Goal: Navigation & Orientation: Find specific page/section

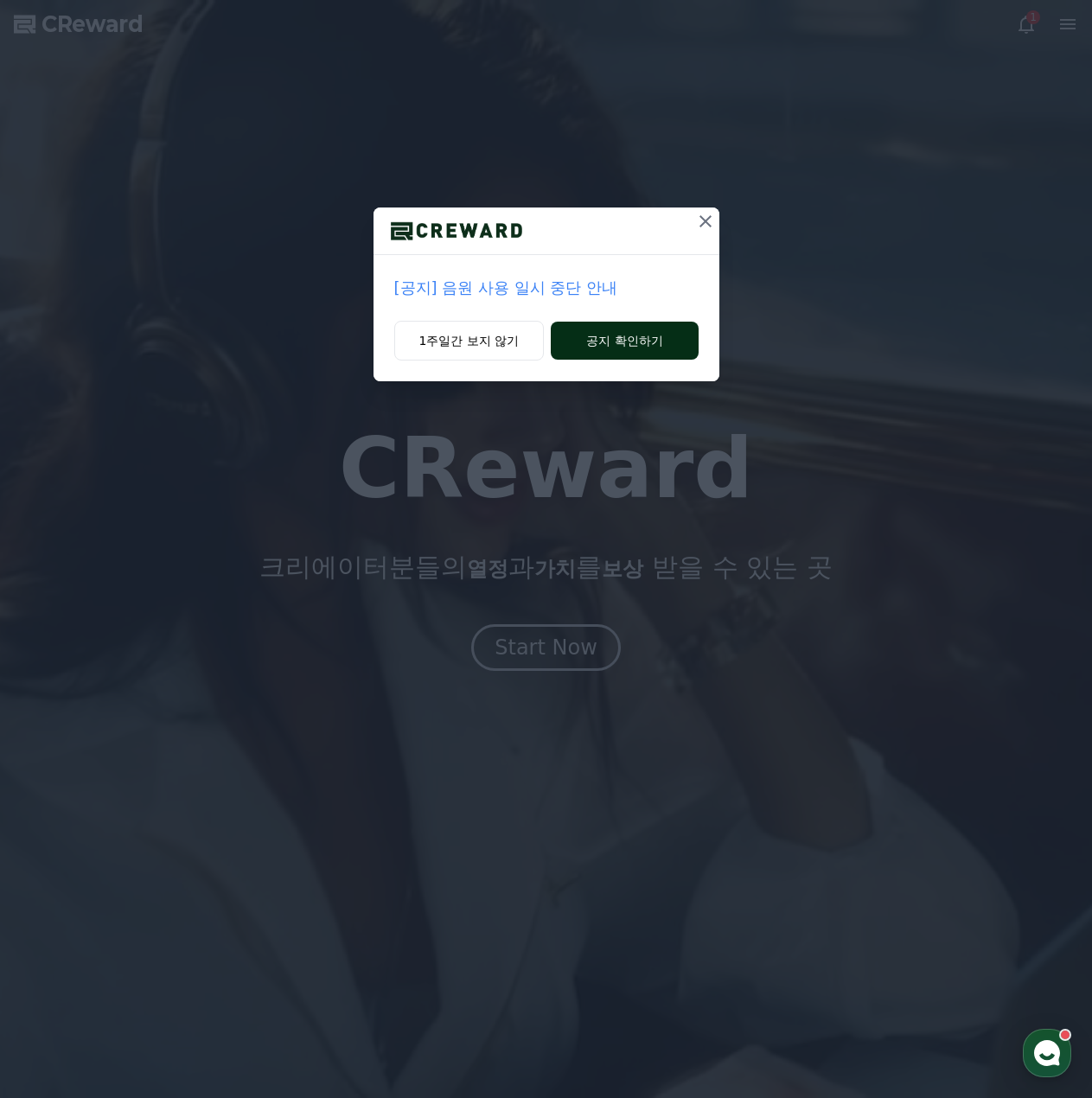
click at [620, 347] on button "공지 확인하기" at bounding box center [624, 340] width 147 height 38
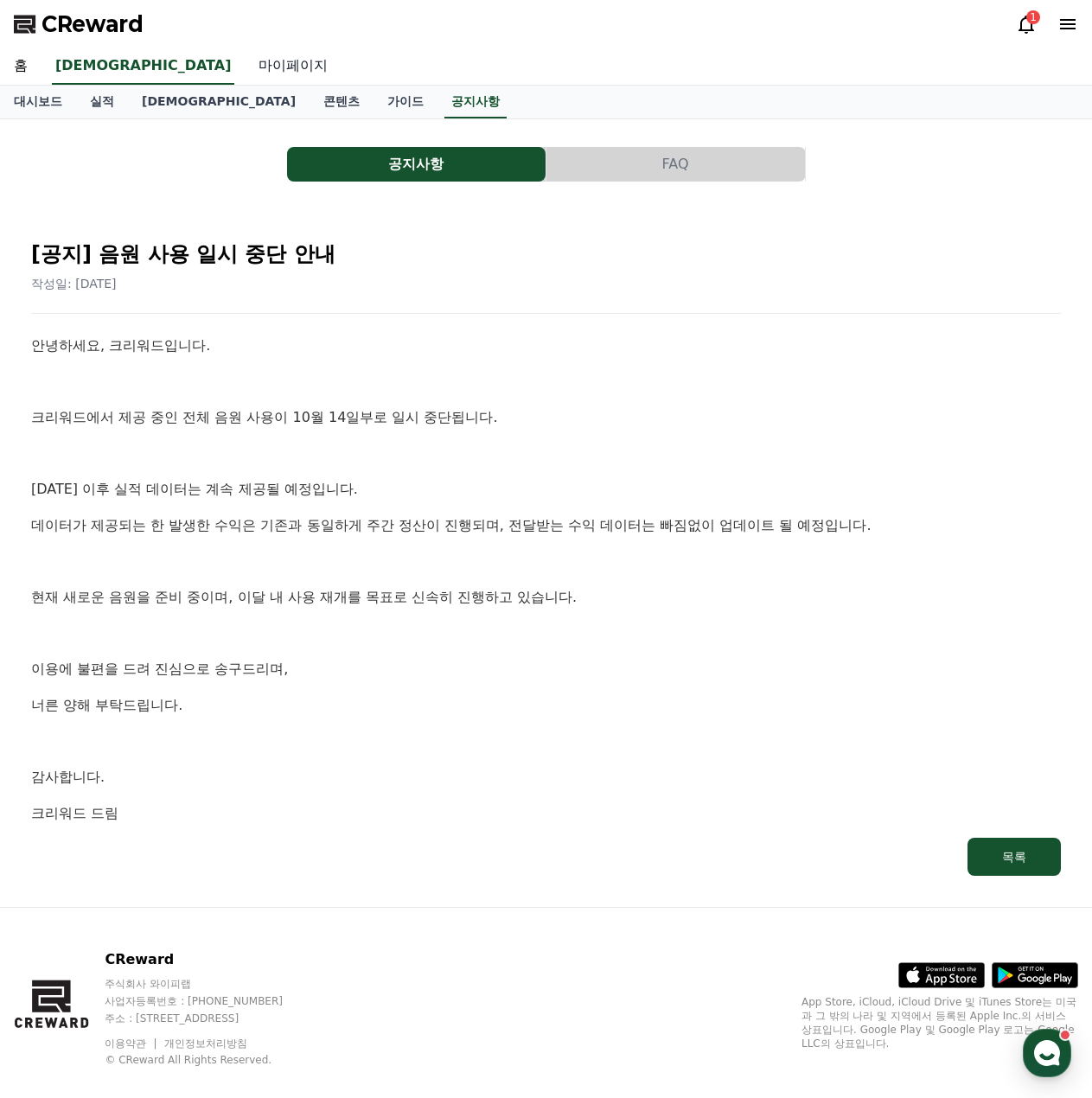
click at [245, 71] on link "마이페이지" at bounding box center [293, 67] width 97 height 37
select select "**********"
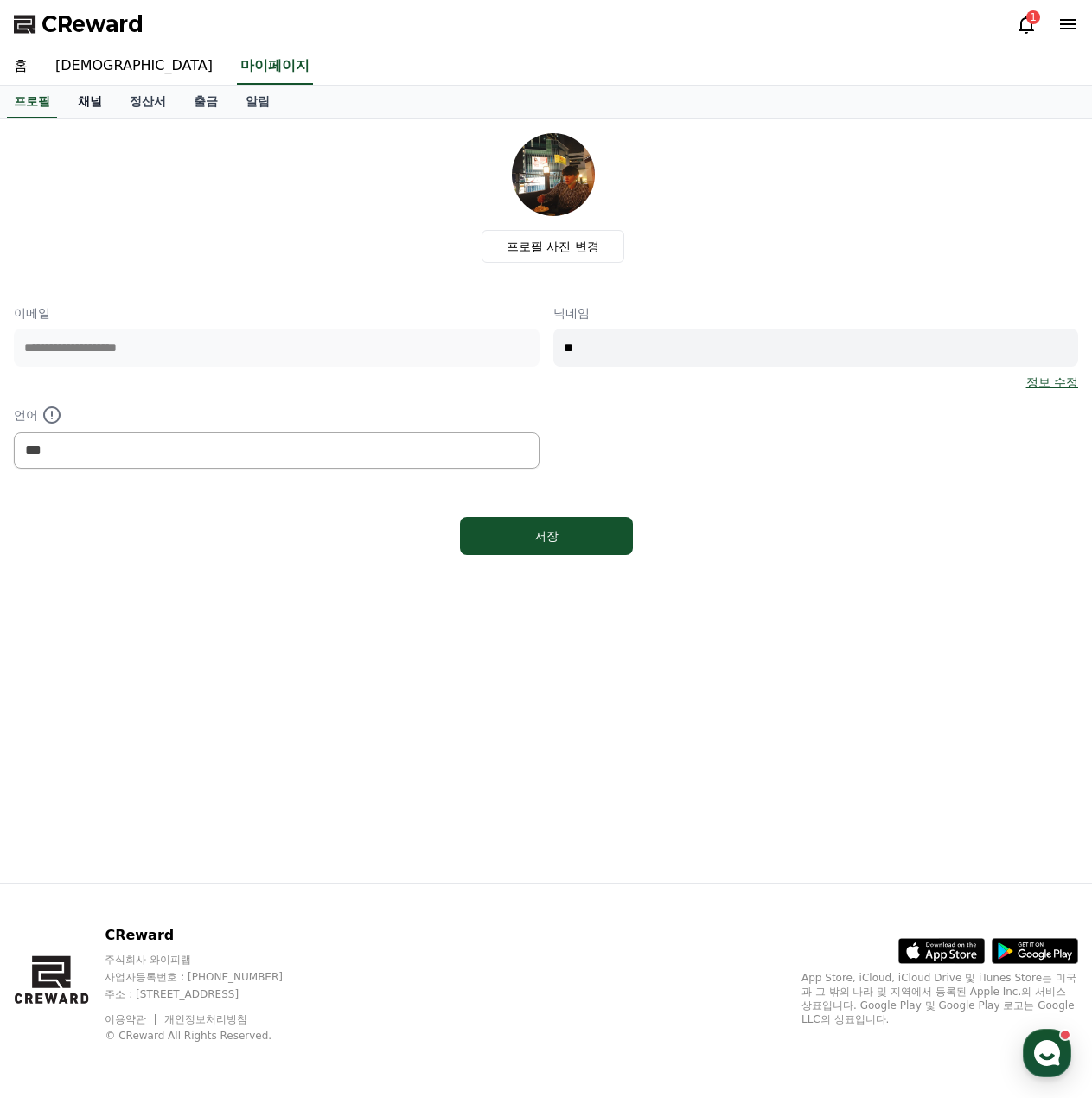
click at [102, 112] on link "채널" at bounding box center [90, 102] width 52 height 33
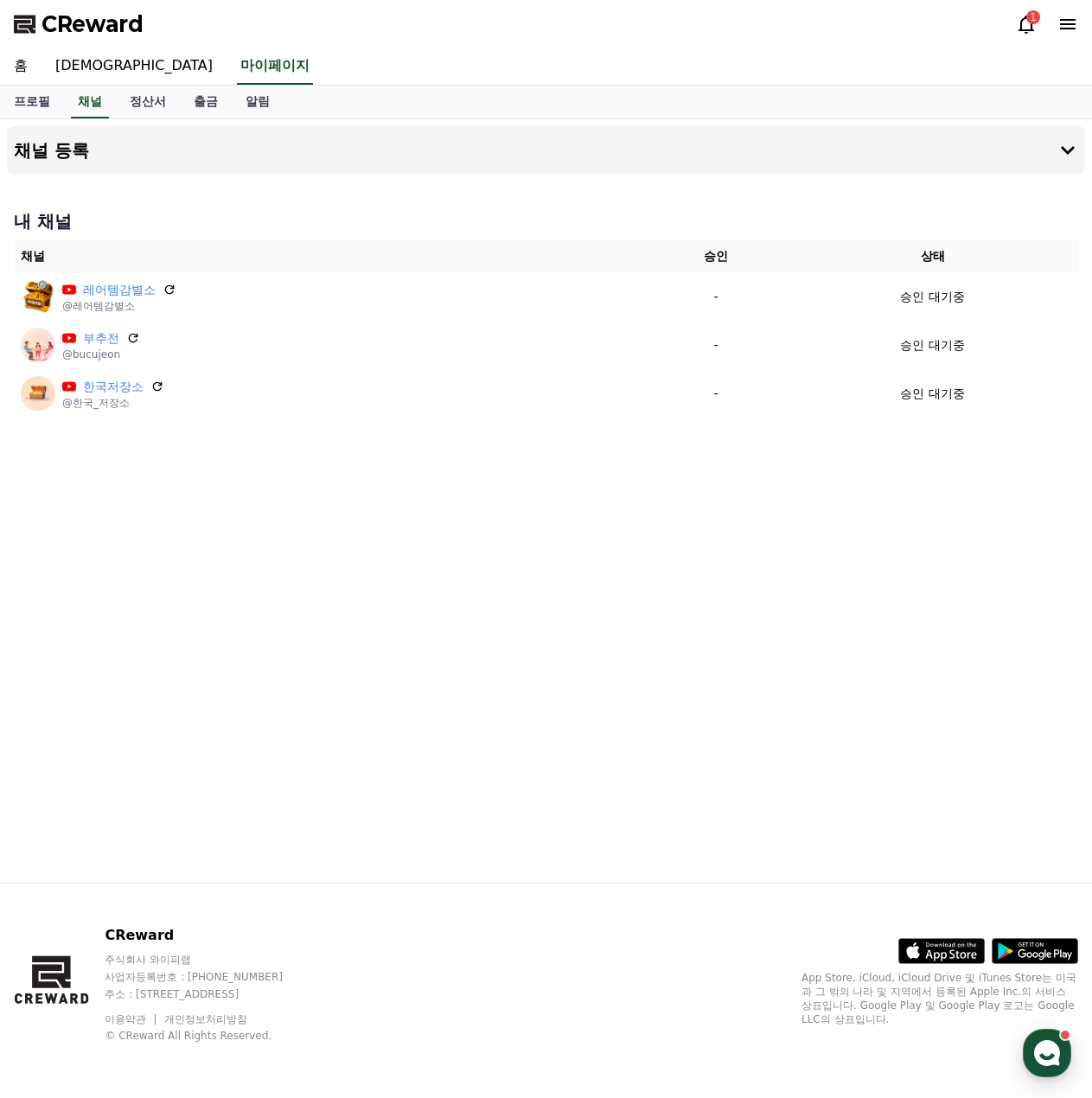
click at [1031, 27] on icon at bounding box center [1026, 24] width 16 height 18
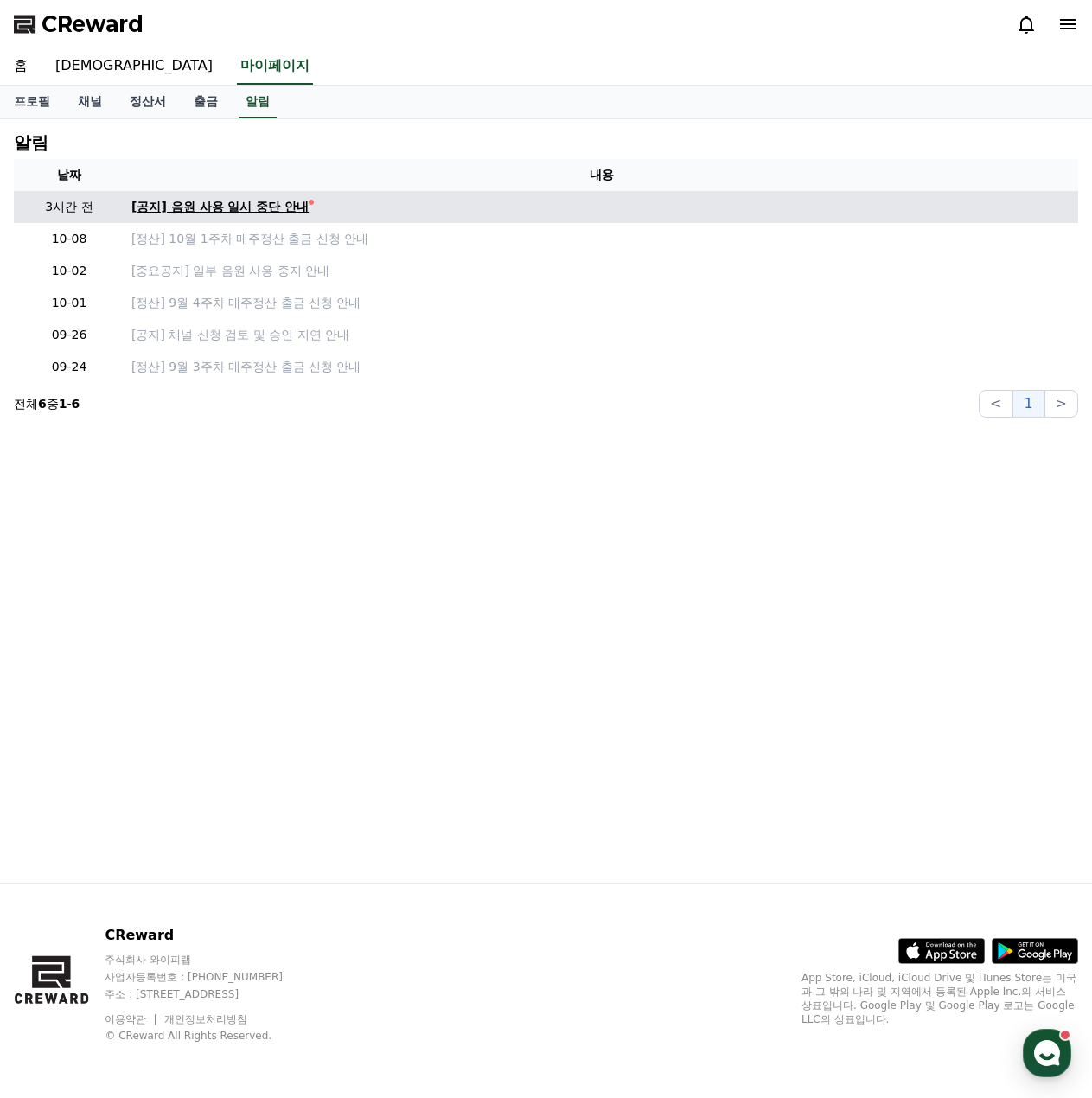
click at [293, 210] on div "[공지] 음원 사용 일시 중단 안내" at bounding box center [220, 206] width 178 height 18
